Goal: Information Seeking & Learning: Learn about a topic

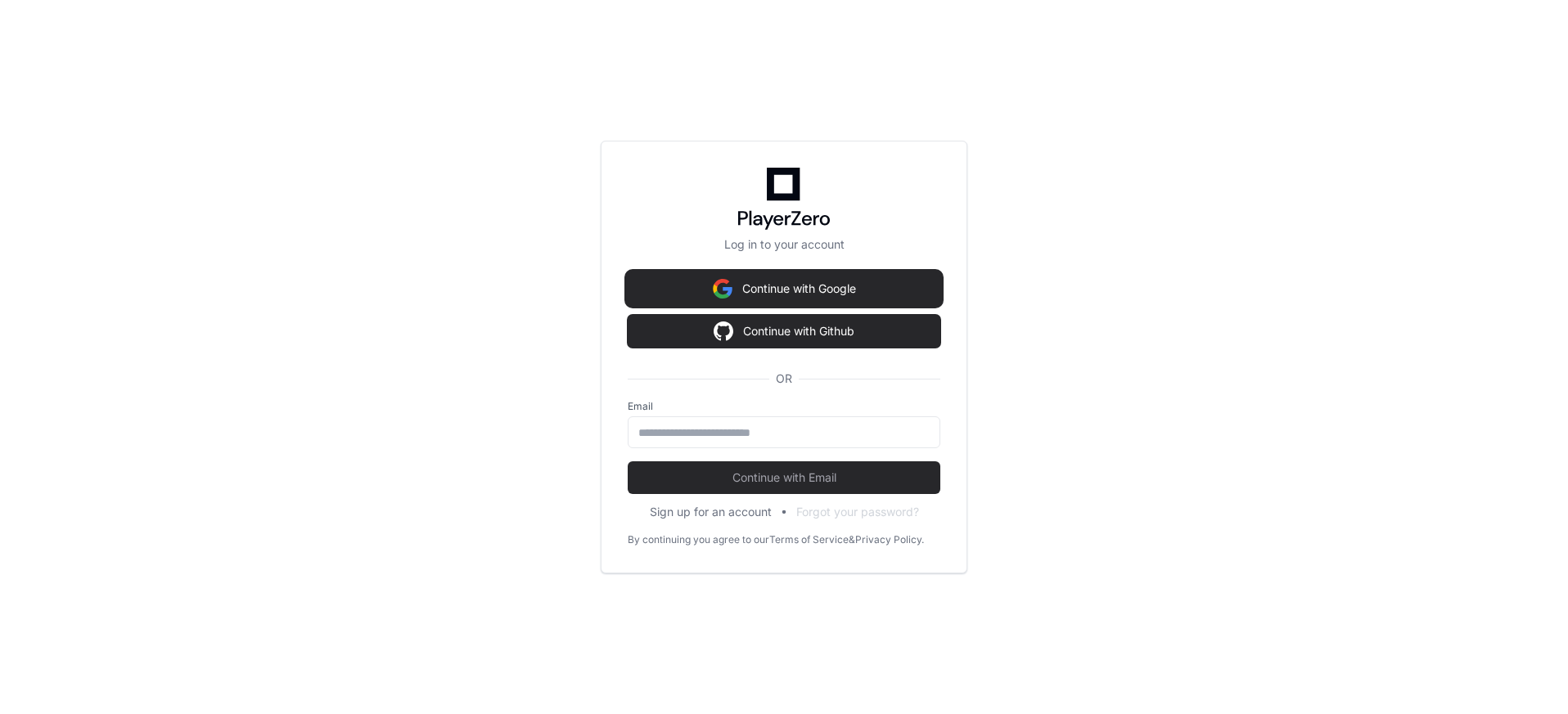
click at [775, 285] on button "Continue with Google" at bounding box center [784, 288] width 312 height 32
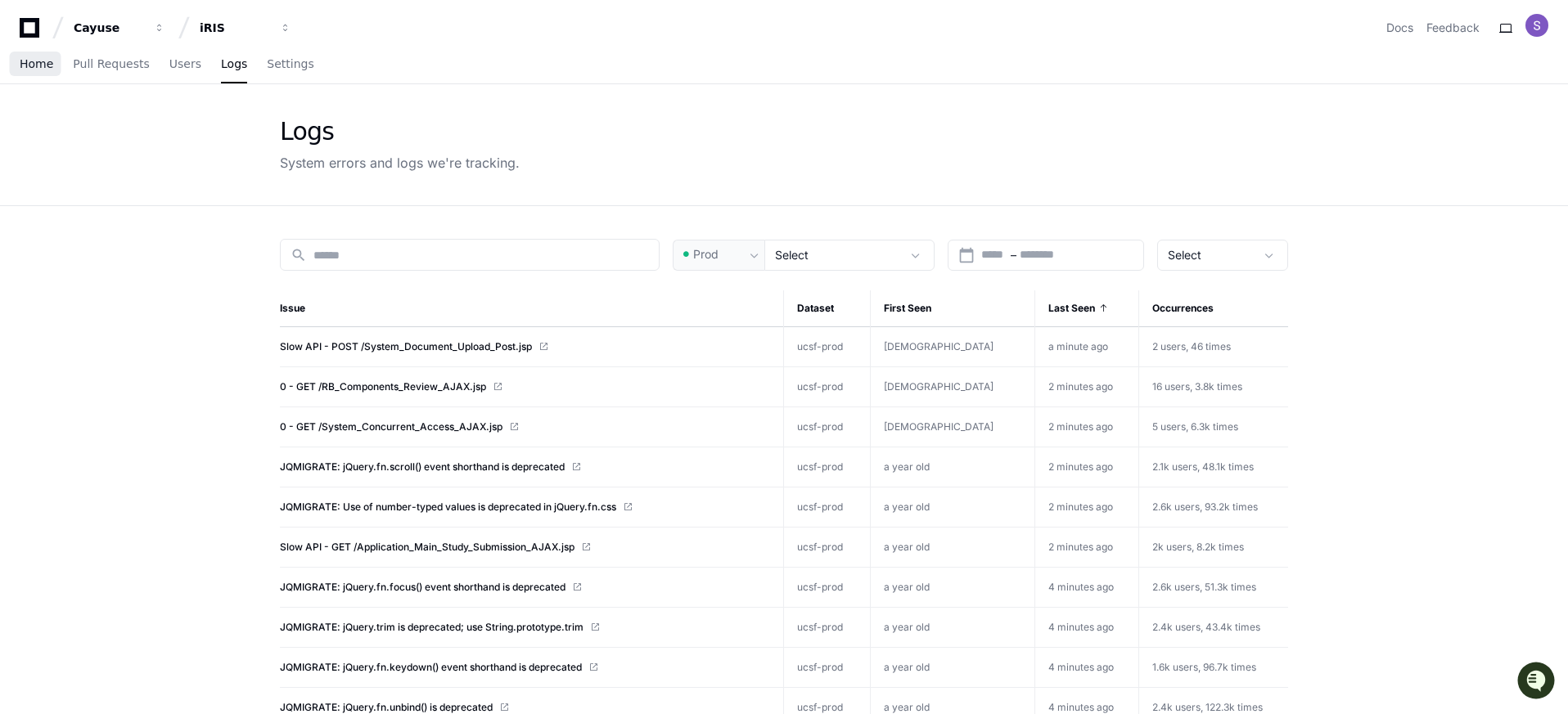
click at [28, 59] on span "Home" at bounding box center [36, 64] width 33 height 10
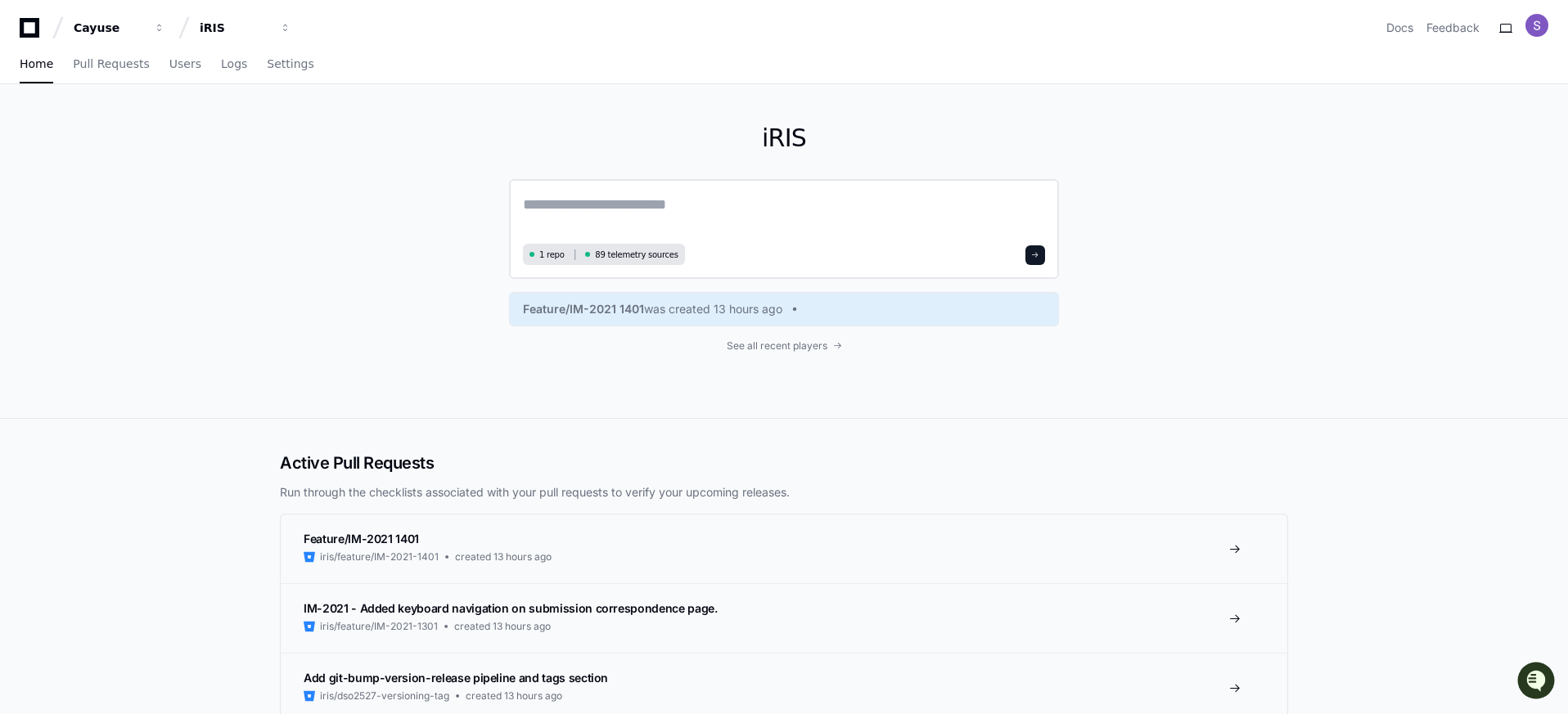
click at [611, 187] on div "1 repo 89 telemetry sources" at bounding box center [784, 229] width 550 height 100
click at [606, 203] on textarea at bounding box center [784, 215] width 522 height 45
type textarea "**********"
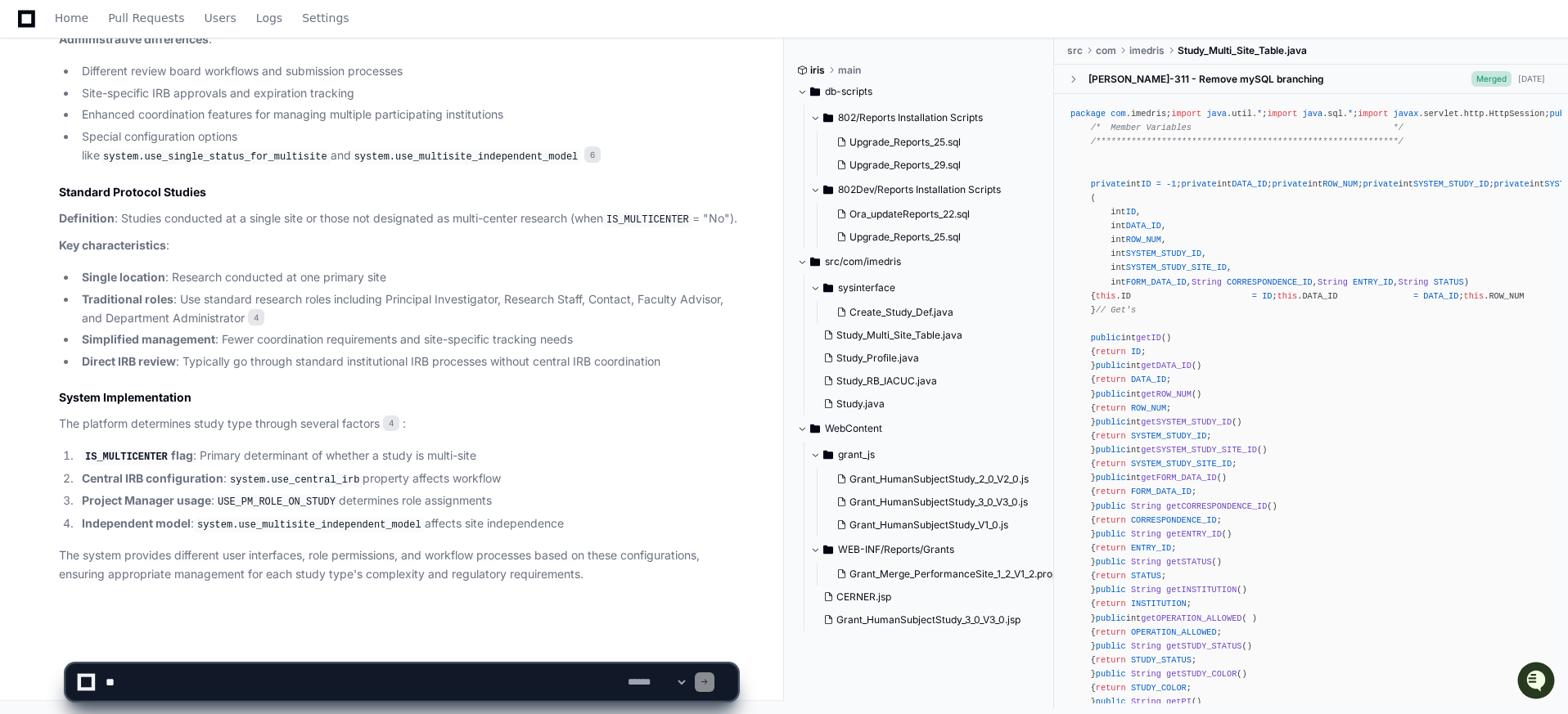
scroll to position [1079, 0]
click at [224, 460] on li "IS_MULTICENTER flag : Primary determinant of whether a study is multi-site" at bounding box center [407, 456] width 660 height 19
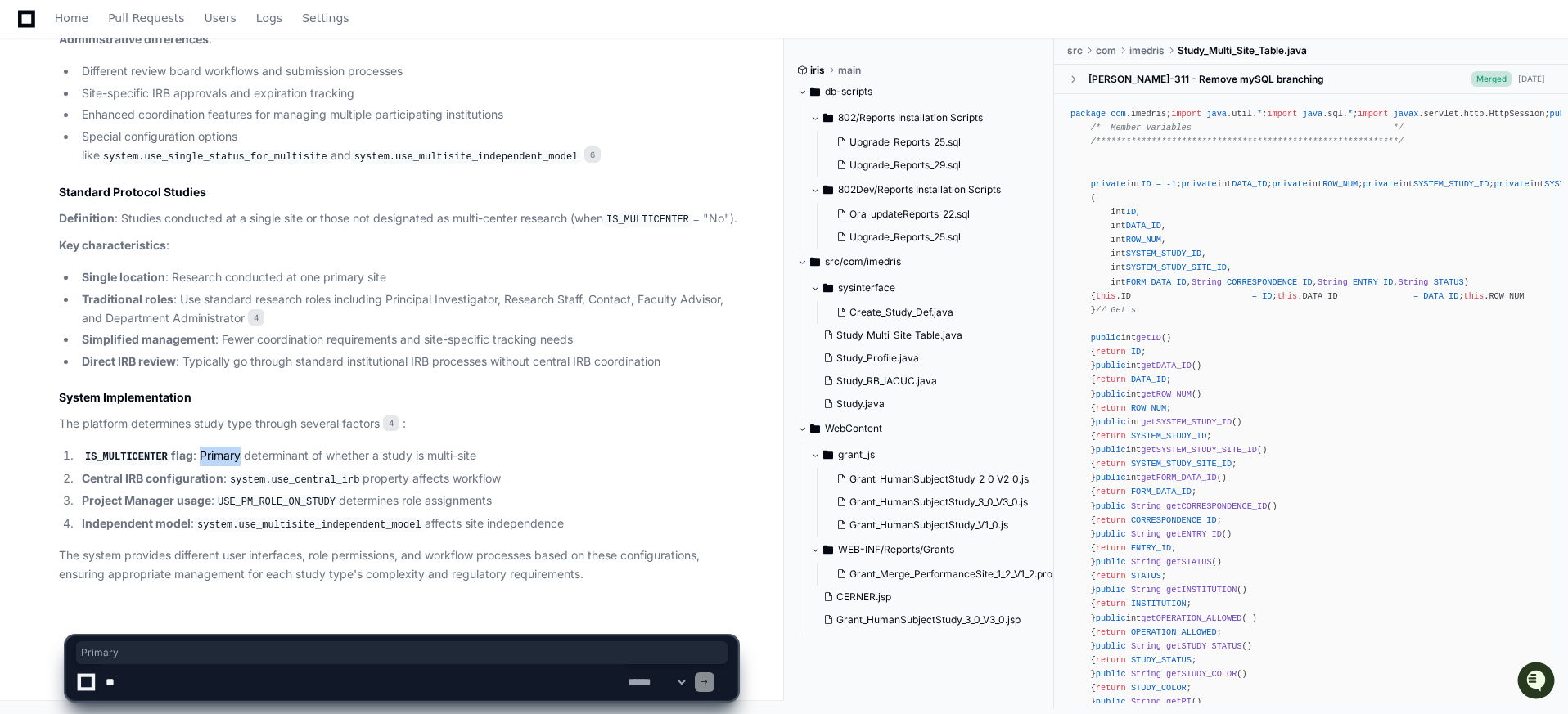
click at [224, 460] on li "IS_MULTICENTER flag : Primary determinant of whether a study is multi-site" at bounding box center [407, 456] width 660 height 19
click at [277, 454] on li "IS_MULTICENTER flag : Primary determinant of whether a study is multi-site" at bounding box center [407, 456] width 660 height 19
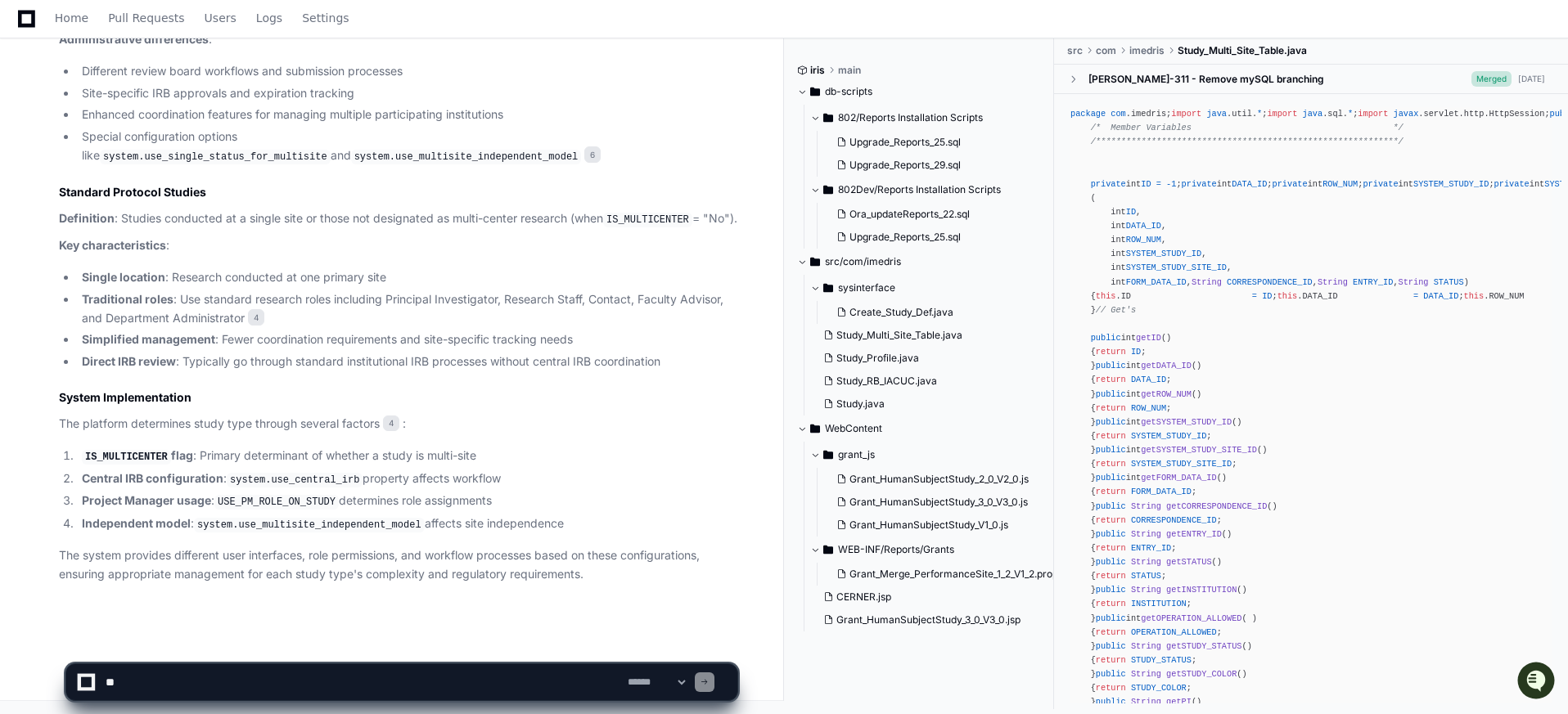
click at [324, 479] on code "system.use_central_irb" at bounding box center [294, 480] width 135 height 15
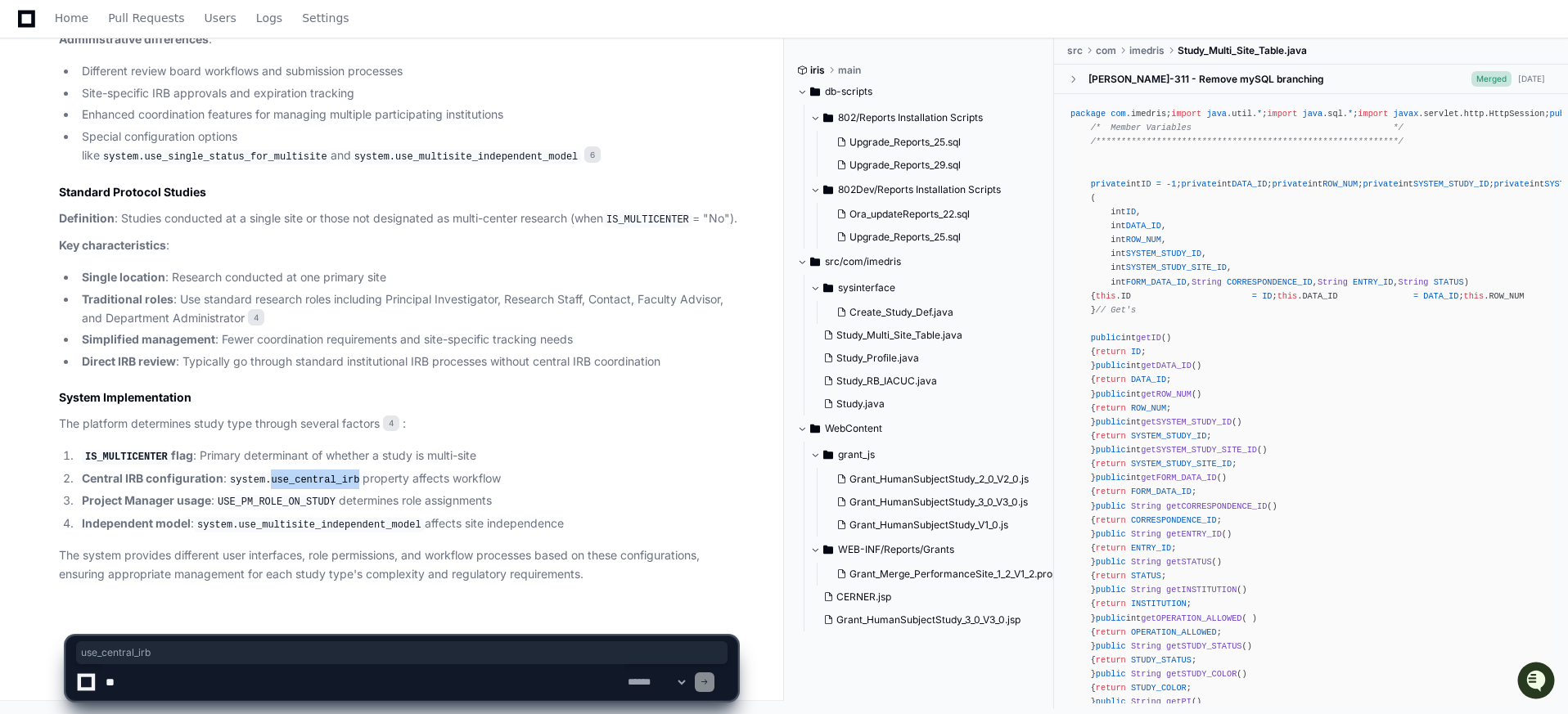
click at [324, 479] on code "system.use_central_irb" at bounding box center [294, 480] width 135 height 15
click at [414, 481] on li "Central IRB configuration : system.use_central_irb property affects workflow" at bounding box center [407, 478] width 660 height 19
drag, startPoint x: 501, startPoint y: 504, endPoint x: 452, endPoint y: 506, distance: 49.0
click at [452, 506] on li "Project Manager usage : USE_PM_ROLE_ON_STUDY determines role assignments" at bounding box center [407, 501] width 660 height 19
click at [447, 525] on li "Independent model : system.use_multisite_independent_model affects site indepen…" at bounding box center [407, 524] width 660 height 19
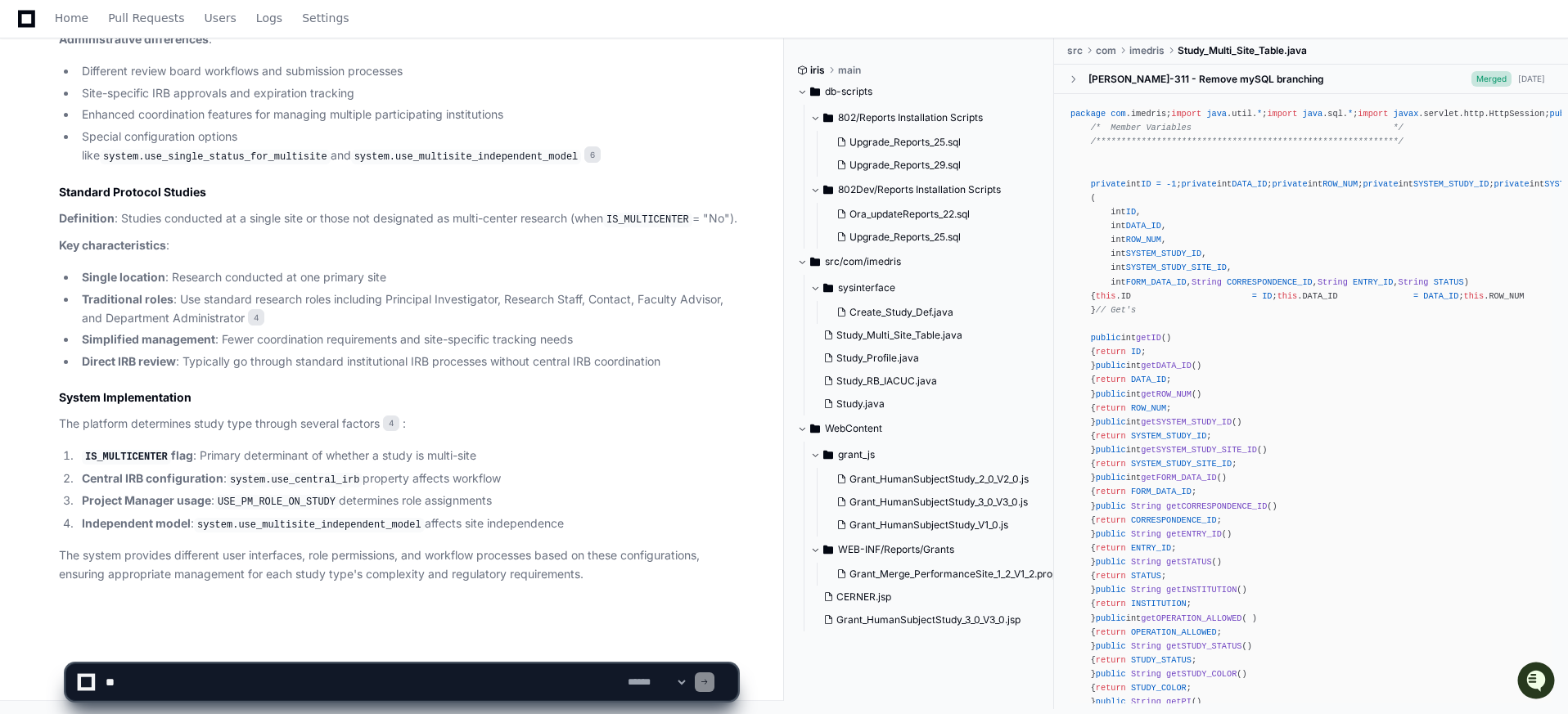
click at [294, 524] on code "system.use_multisite_independent_model" at bounding box center [309, 526] width 231 height 15
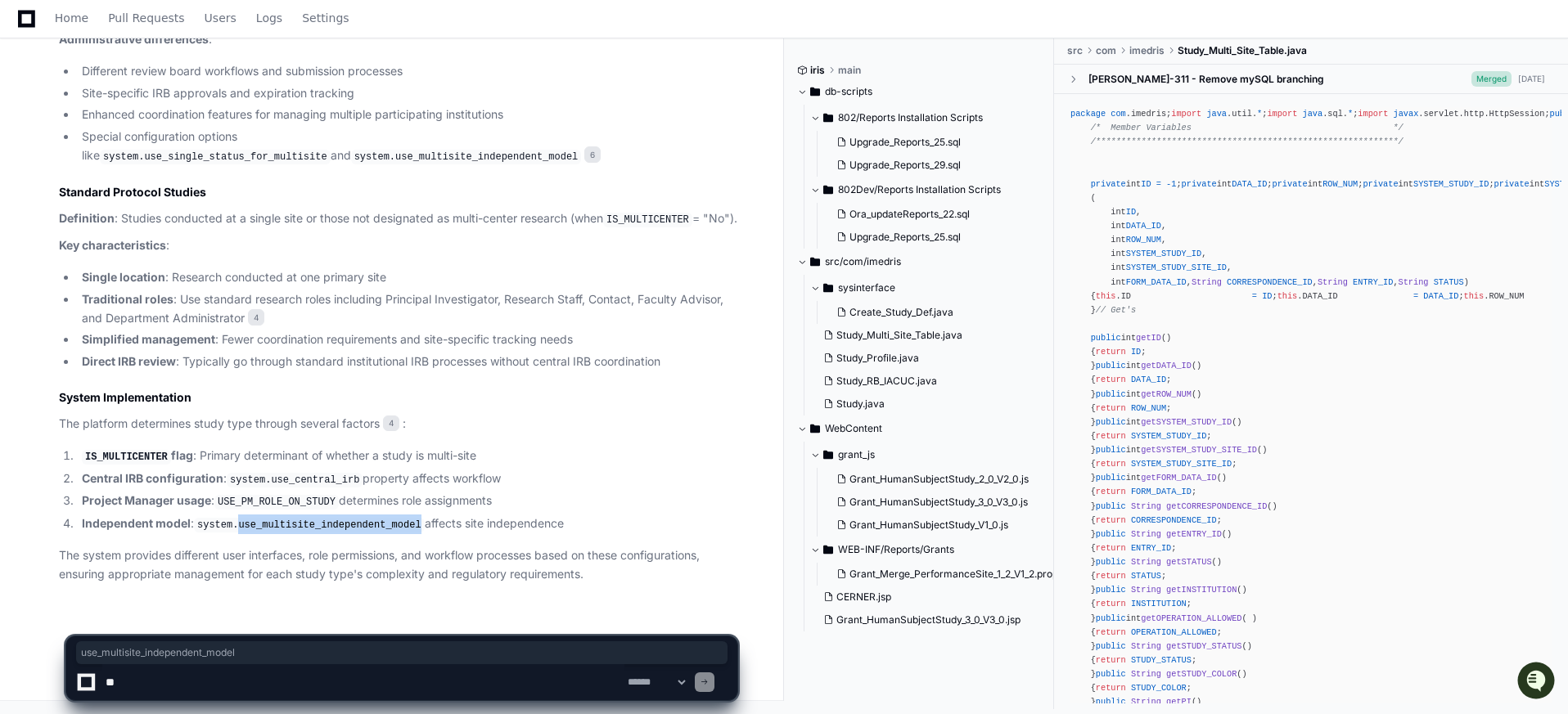
click at [294, 524] on code "system.use_multisite_independent_model" at bounding box center [309, 526] width 231 height 15
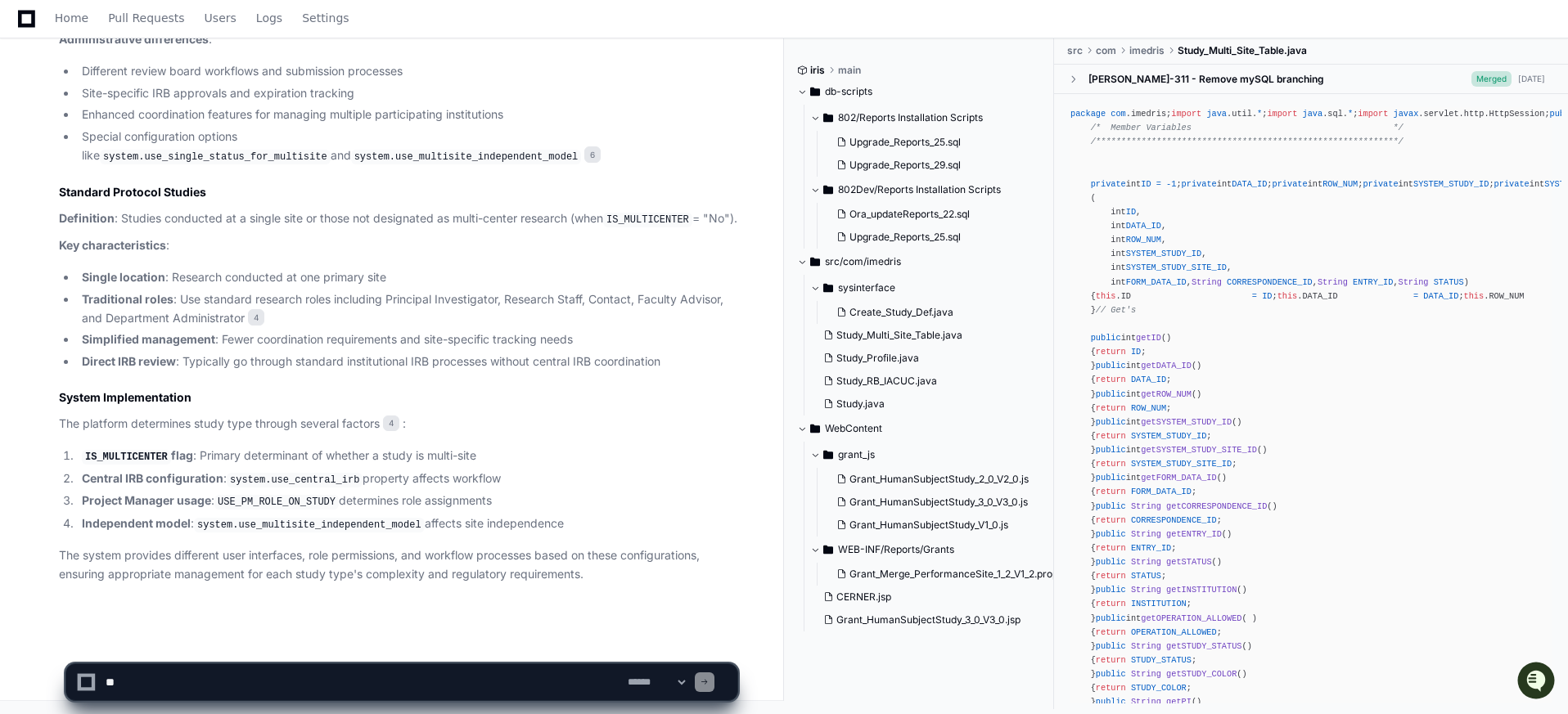
click at [497, 519] on li "Independent model : system.use_multisite_independent_model affects site indepen…" at bounding box center [407, 524] width 660 height 19
click at [339, 682] on textarea at bounding box center [363, 682] width 522 height 36
type textarea "**********"
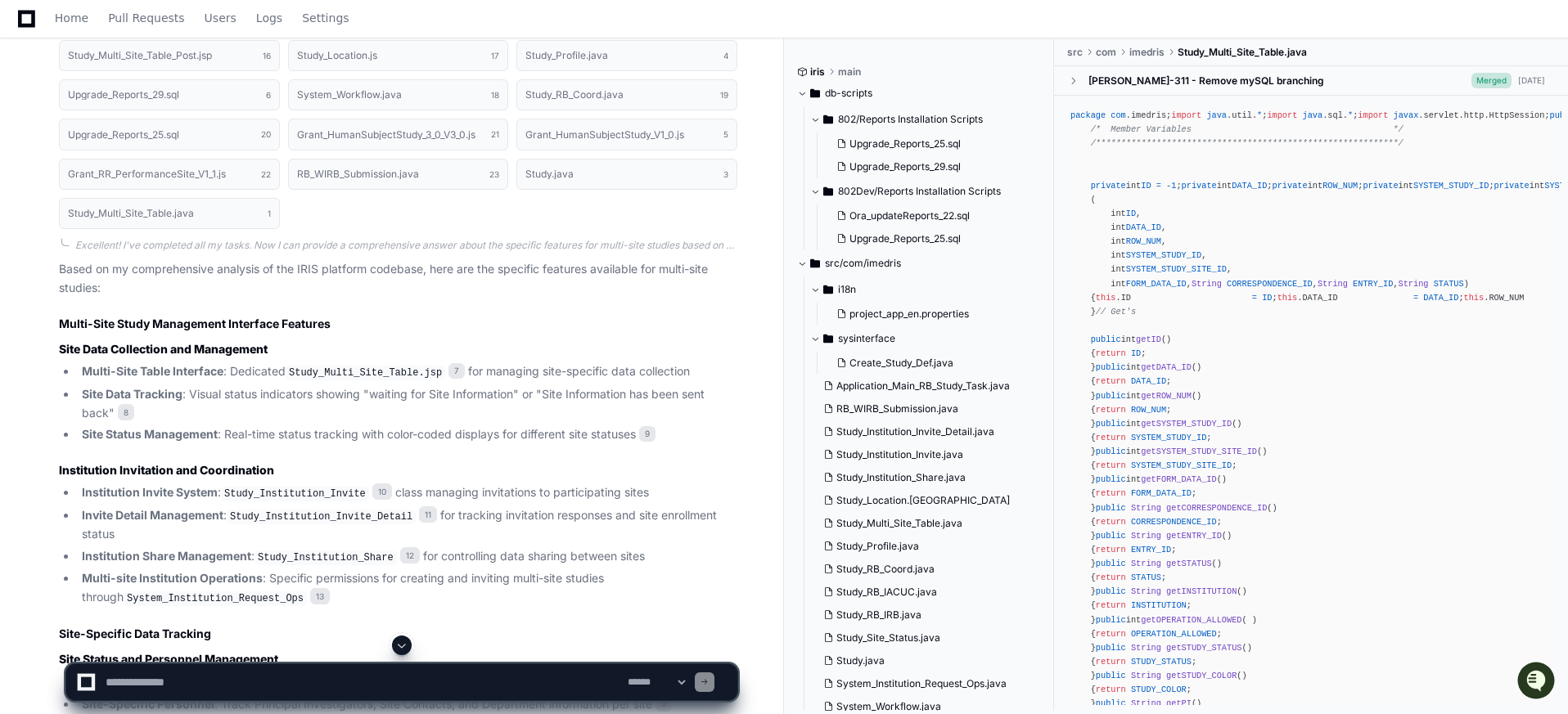
scroll to position [2550, 0]
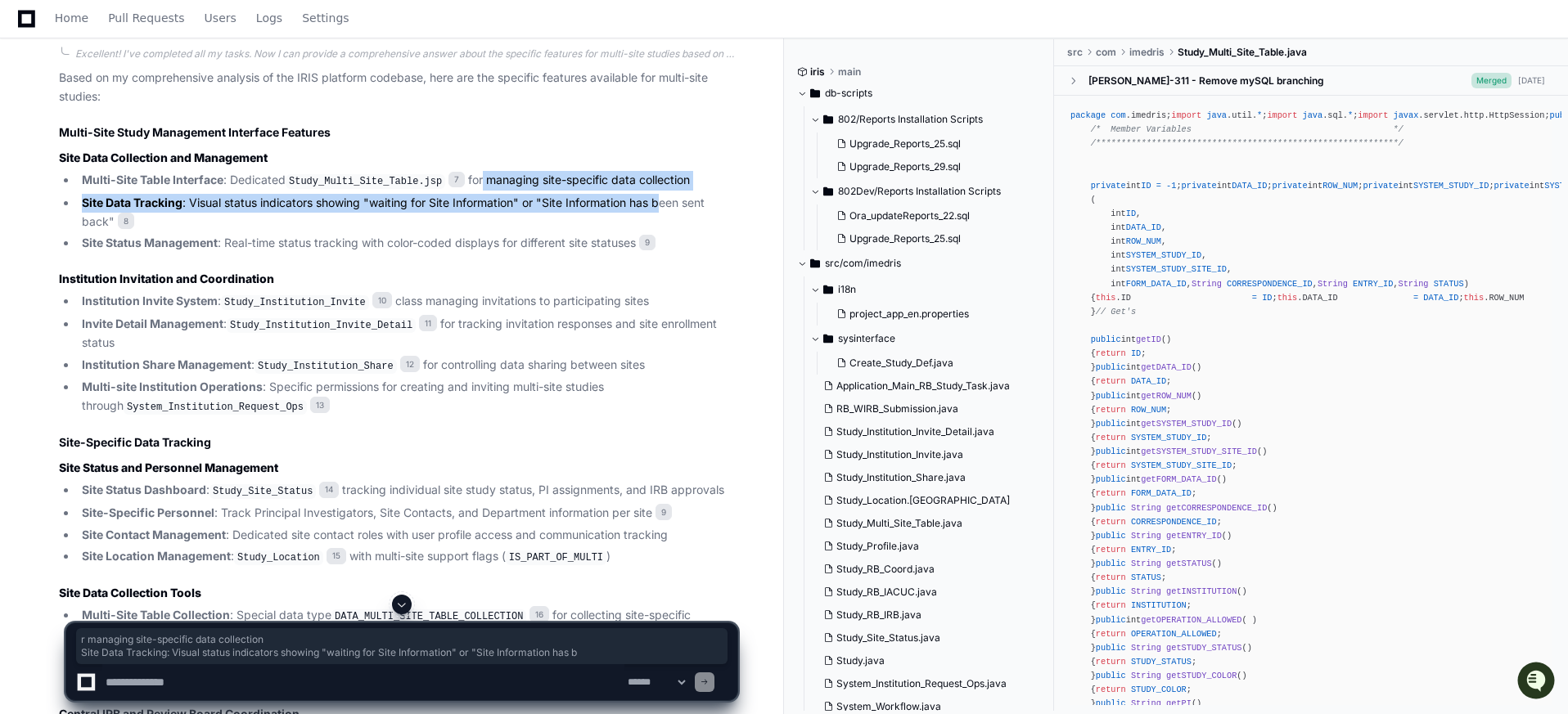
drag, startPoint x: 484, startPoint y: 206, endPoint x: 663, endPoint y: 214, distance: 179.2
click at [663, 214] on ul "Multi-Site Table Interface : Dedicated Study_Multi_Site_Table.jsp 7 for managin…" at bounding box center [399, 211] width 679 height 82
click at [679, 191] on li "Multi-Site Table Interface : Dedicated Study_Multi_Site_Table.jsp 7 for managin…" at bounding box center [407, 180] width 660 height 19
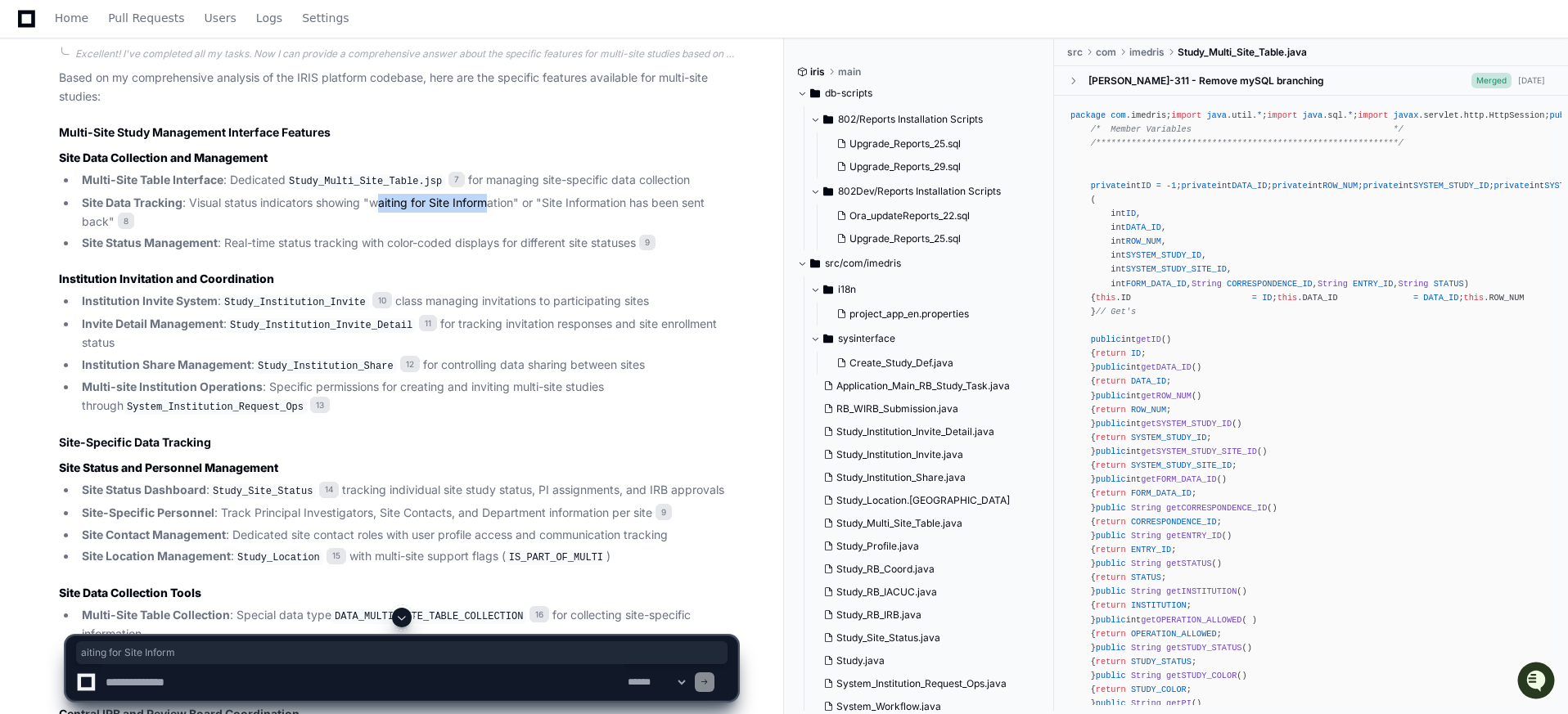
drag, startPoint x: 378, startPoint y: 223, endPoint x: 491, endPoint y: 227, distance: 113.1
click at [491, 227] on li "Site Data Tracking : Visual status indicators showing "waiting for Site Informa…" at bounding box center [407, 212] width 660 height 38
click at [355, 223] on li "Site Data Tracking : Visual status indicators showing "waiting for Site Informa…" at bounding box center [407, 212] width 660 height 38
drag, startPoint x: 231, startPoint y: 261, endPoint x: 290, endPoint y: 260, distance: 59.0
click at [290, 253] on li "Site Status Management : Real-time status tracking with color-coded displays fo…" at bounding box center [407, 243] width 660 height 19
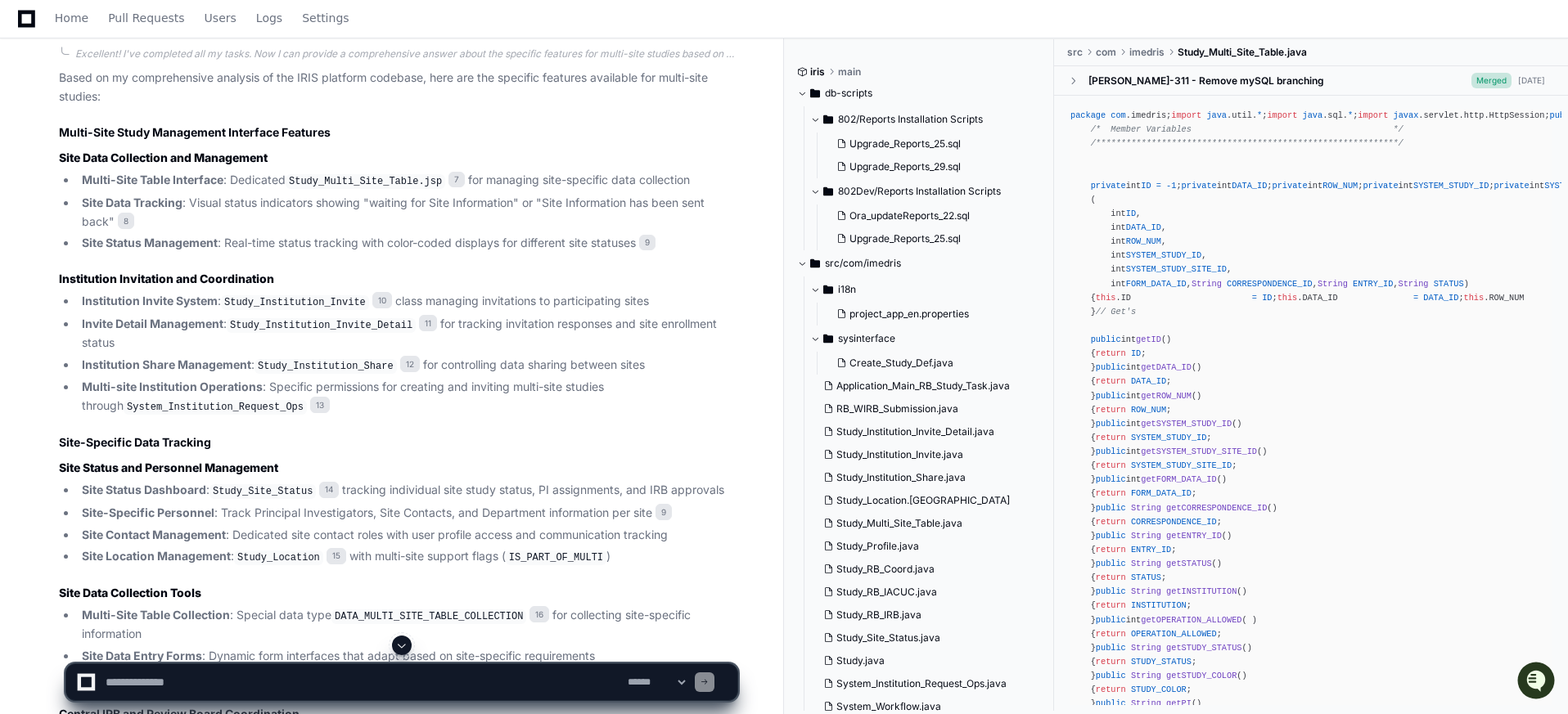
click at [330, 253] on li "Site Status Management : Real-time status tracking with color-coded displays fo…" at bounding box center [407, 243] width 660 height 19
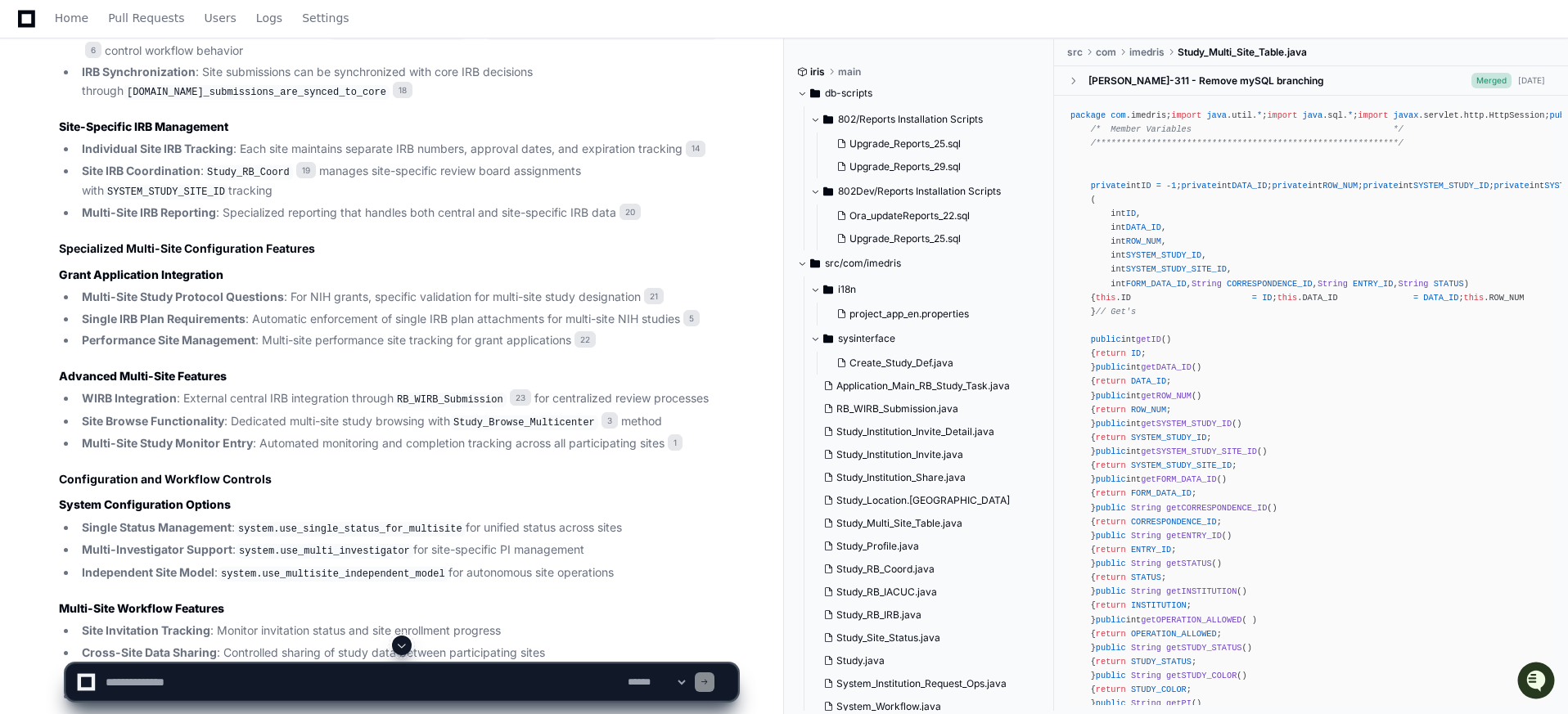
scroll to position [3513, 0]
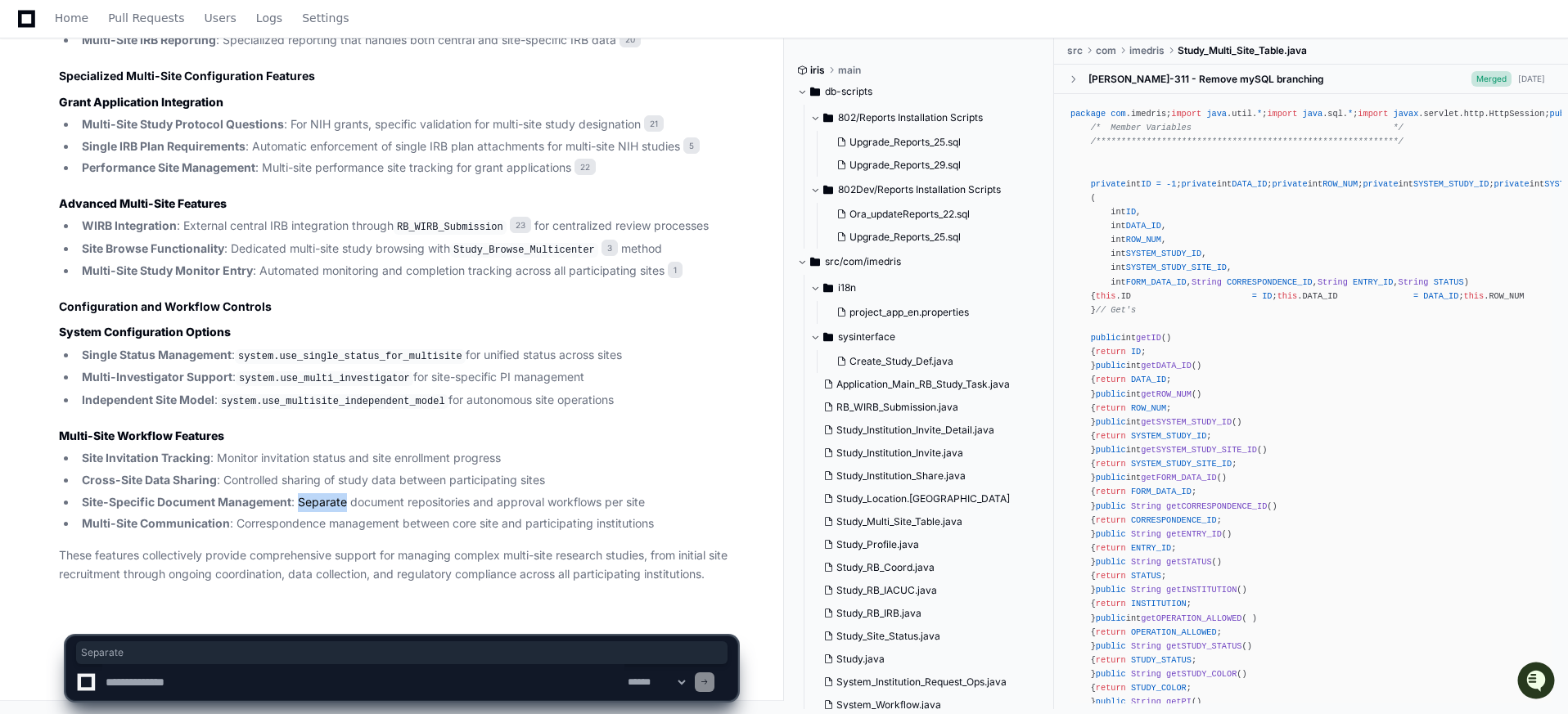
drag, startPoint x: 300, startPoint y: 504, endPoint x: 346, endPoint y: 504, distance: 46.0
click at [346, 504] on li "Site-Specific Document Management : Separate document repositories and approval…" at bounding box center [407, 503] width 660 height 19
click at [380, 496] on li "Site-Specific Document Management : Separate document repositories and approval…" at bounding box center [407, 503] width 660 height 19
drag, startPoint x: 240, startPoint y: 525, endPoint x: 306, endPoint y: 528, distance: 66.1
click at [306, 528] on li "Multi-Site Communication : Correspondence management between core site and part…" at bounding box center [407, 524] width 660 height 19
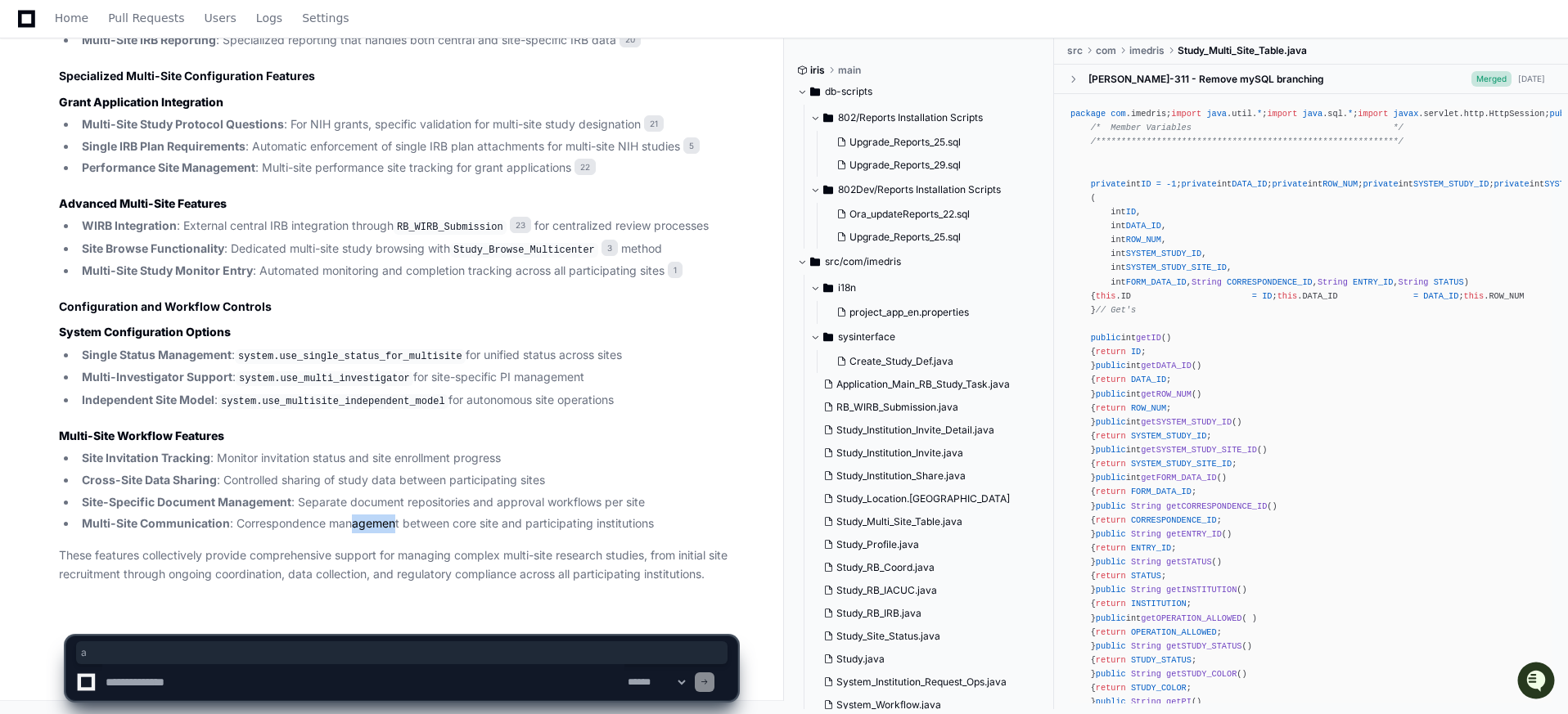
drag, startPoint x: 355, startPoint y: 528, endPoint x: 399, endPoint y: 526, distance: 44.0
click at [396, 528] on li "Multi-Site Communication : Correspondence management between core site and part…" at bounding box center [407, 524] width 660 height 19
drag, startPoint x: 450, startPoint y: 526, endPoint x: 664, endPoint y: 523, distance: 214.0
click at [664, 523] on li "Multi-Site Communication : Correspondence management between core site and part…" at bounding box center [407, 524] width 660 height 19
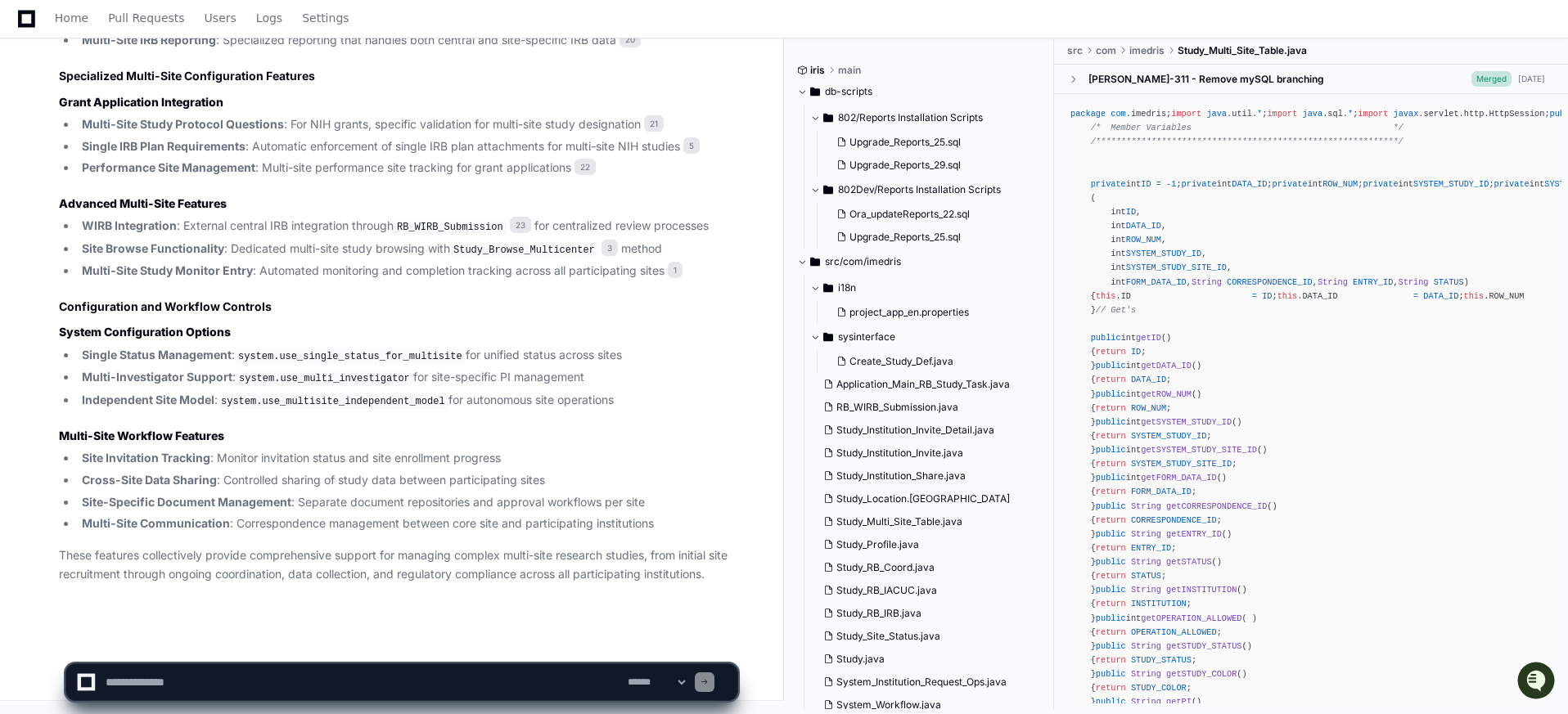
click at [170, 376] on strong "Multi-Investigator Support" at bounding box center [157, 376] width 150 height 14
drag, startPoint x: 68, startPoint y: 377, endPoint x: 178, endPoint y: 386, distance: 110.4
click at [178, 386] on li "Multi-Investigator Support : system.use_multi_investigator for site-specific PI…" at bounding box center [407, 377] width 660 height 19
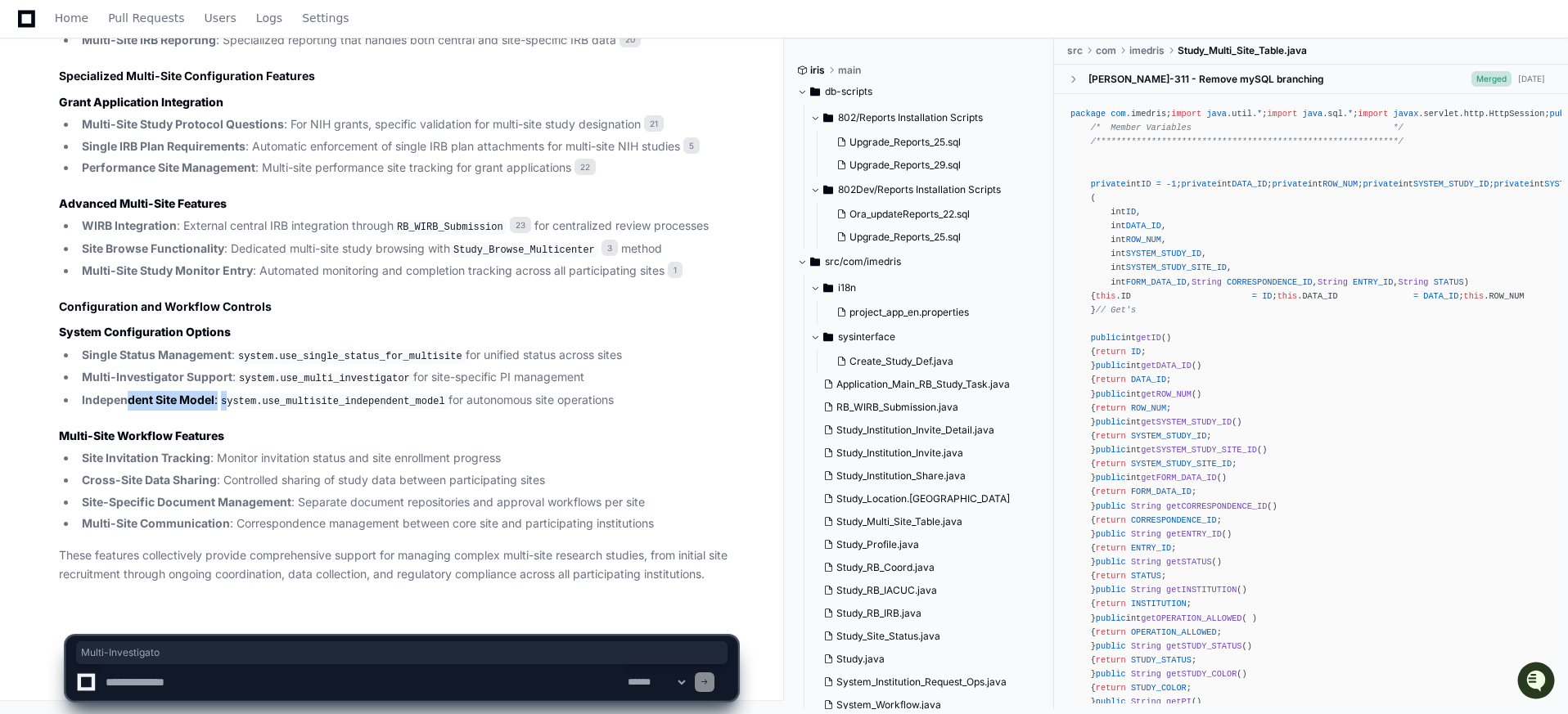
drag, startPoint x: 131, startPoint y: 402, endPoint x: 235, endPoint y: 399, distance: 104.0
click at [234, 400] on li "Independent Site Model : system.use_multisite_independent_model for autonomous …" at bounding box center [407, 401] width 660 height 19
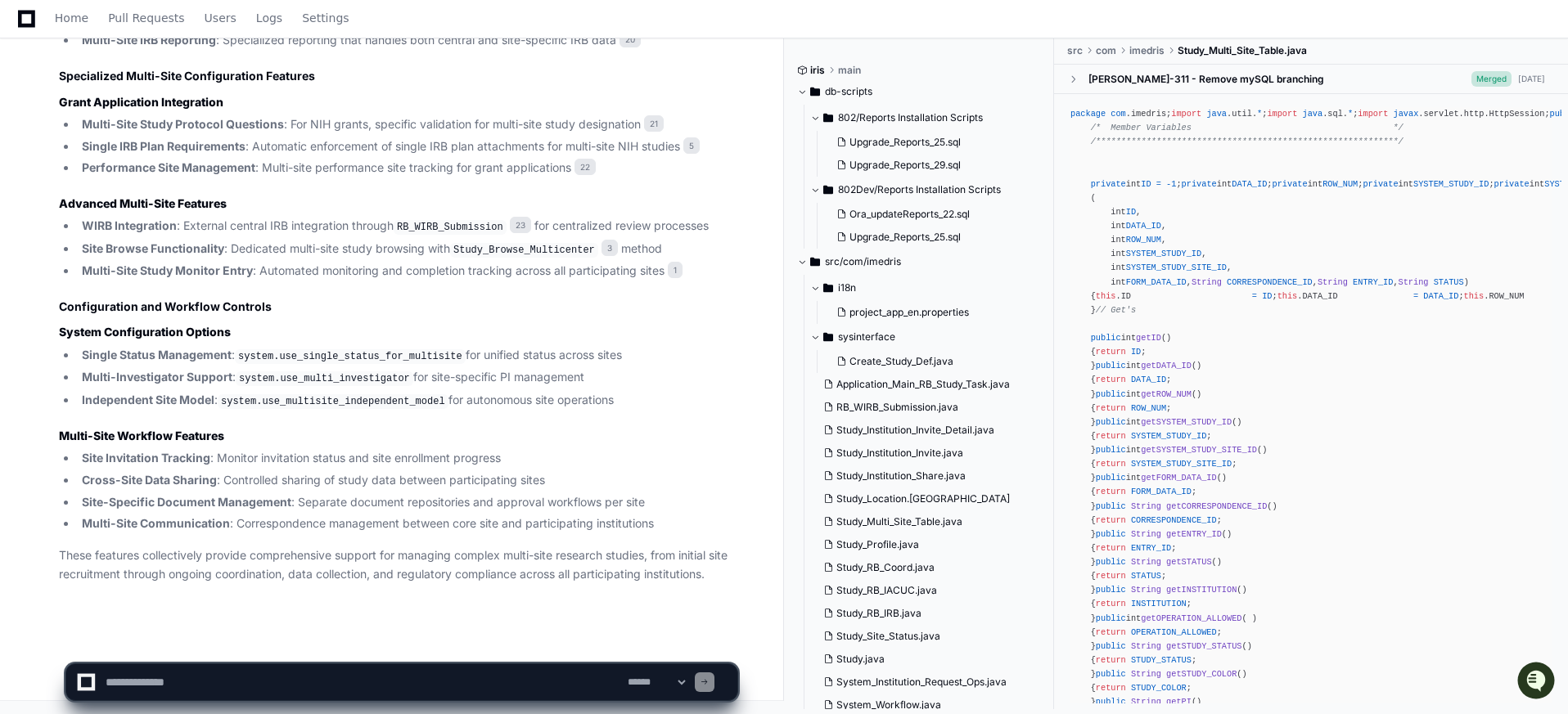
click at [366, 393] on li "Independent Site Model : system.use_multisite_independent_model for autonomous …" at bounding box center [407, 401] width 660 height 19
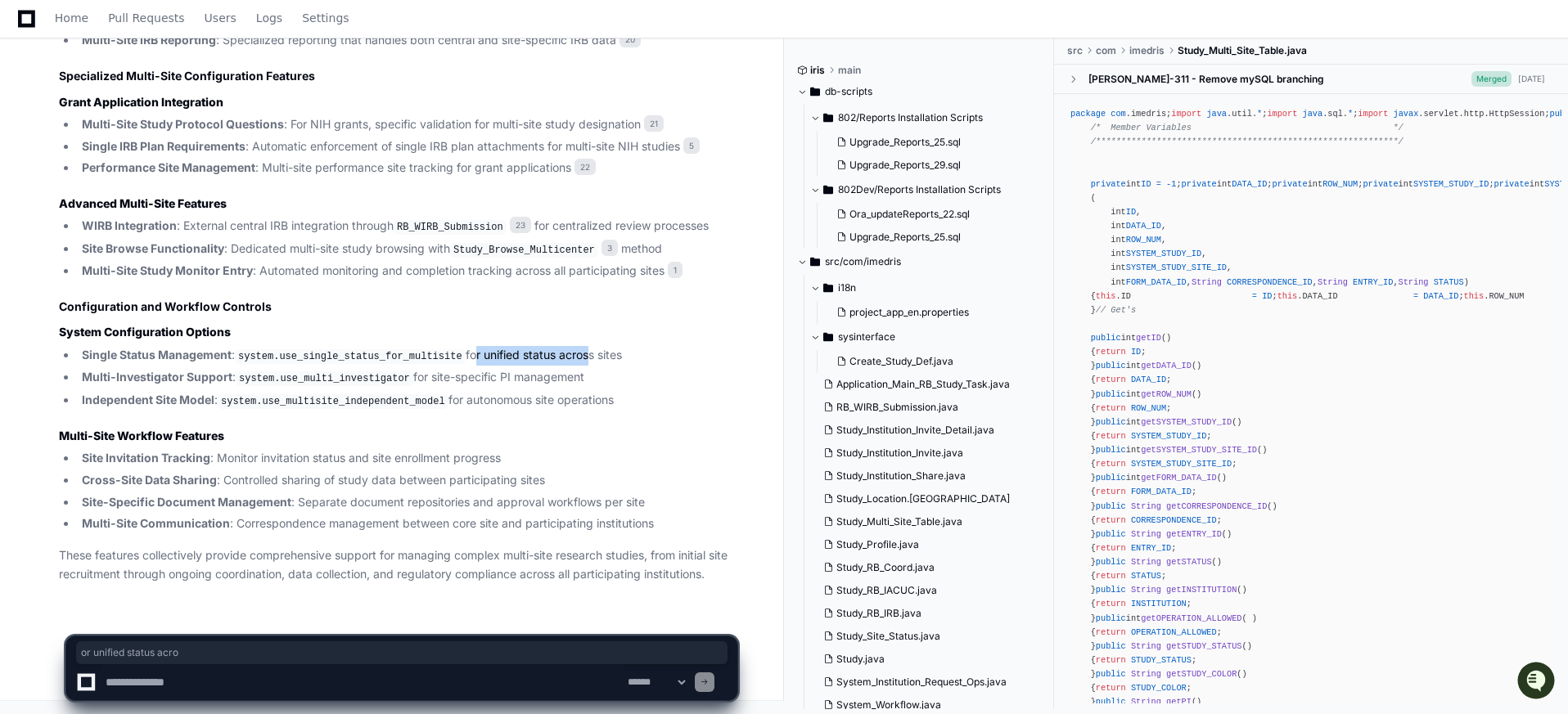
drag, startPoint x: 477, startPoint y: 351, endPoint x: 593, endPoint y: 361, distance: 116.4
click at [593, 361] on li "Single Status Management : system.use_single_status_for_multisite for unified s…" at bounding box center [407, 355] width 660 height 19
click at [538, 381] on li "Multi-Investigator Support : system.use_multi_investigator for site-specific PI…" at bounding box center [407, 377] width 660 height 19
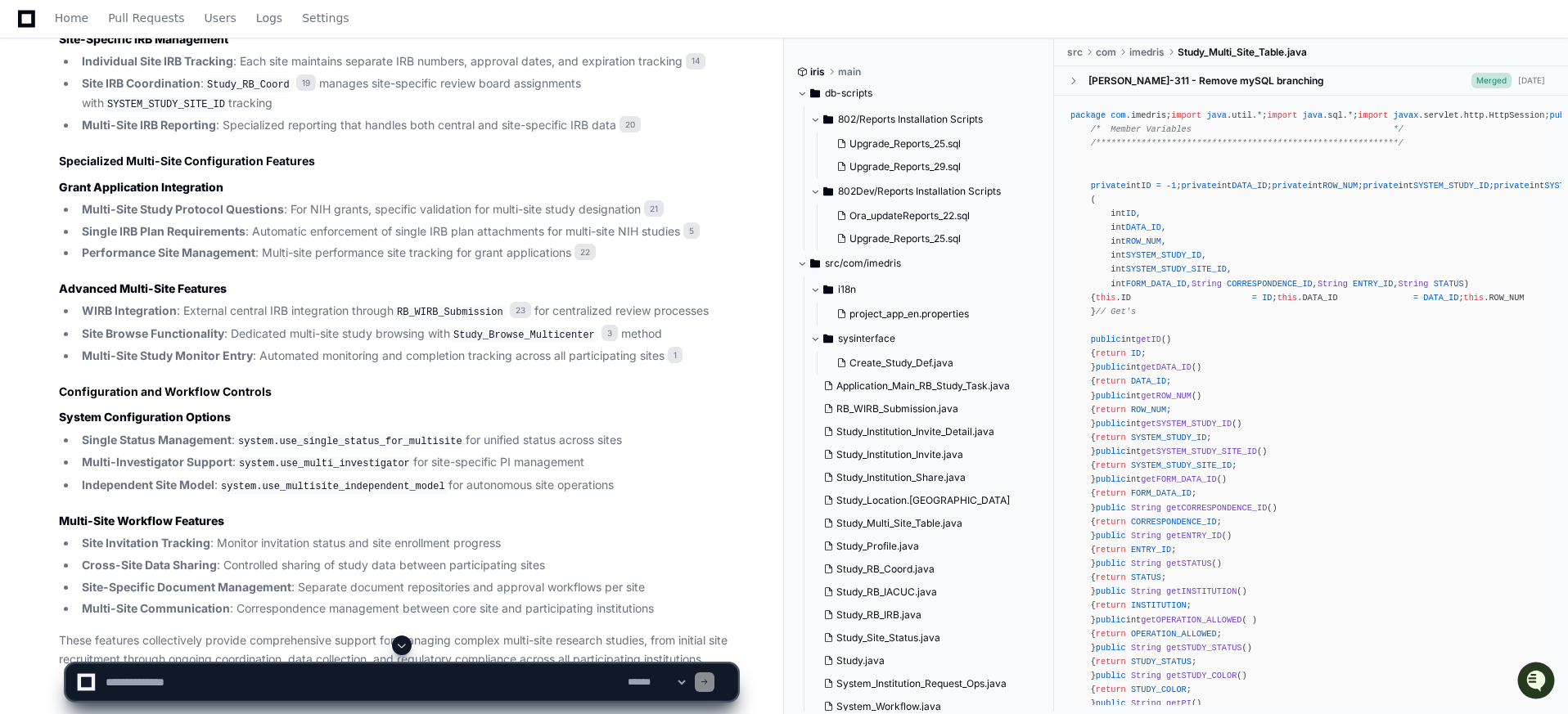
scroll to position [3317, 0]
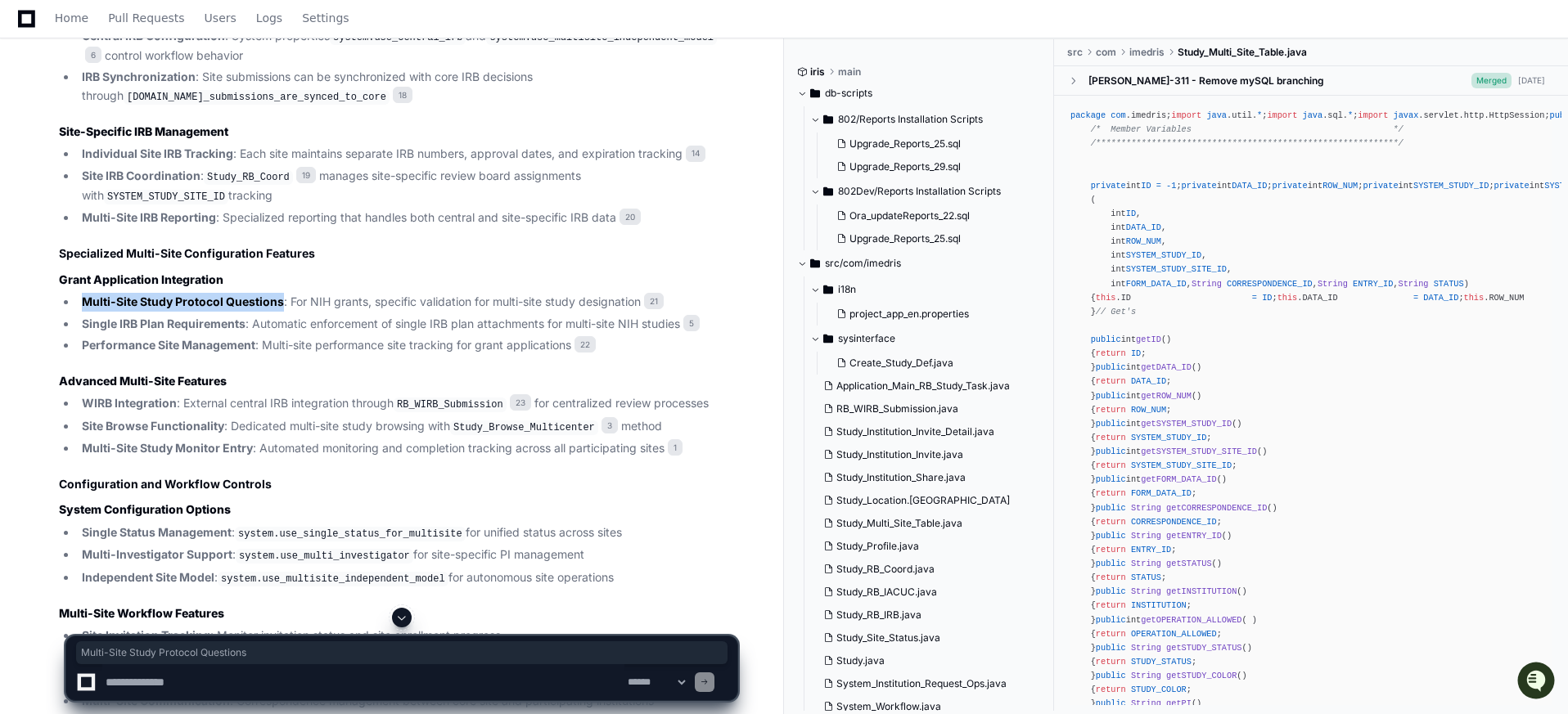
drag, startPoint x: 80, startPoint y: 323, endPoint x: 279, endPoint y: 328, distance: 199.1
click at [279, 312] on li "Multi-Site Study Protocol Questions : For NIH grants, specific validation for m…" at bounding box center [407, 302] width 660 height 19
